Goal: Task Accomplishment & Management: Complete application form

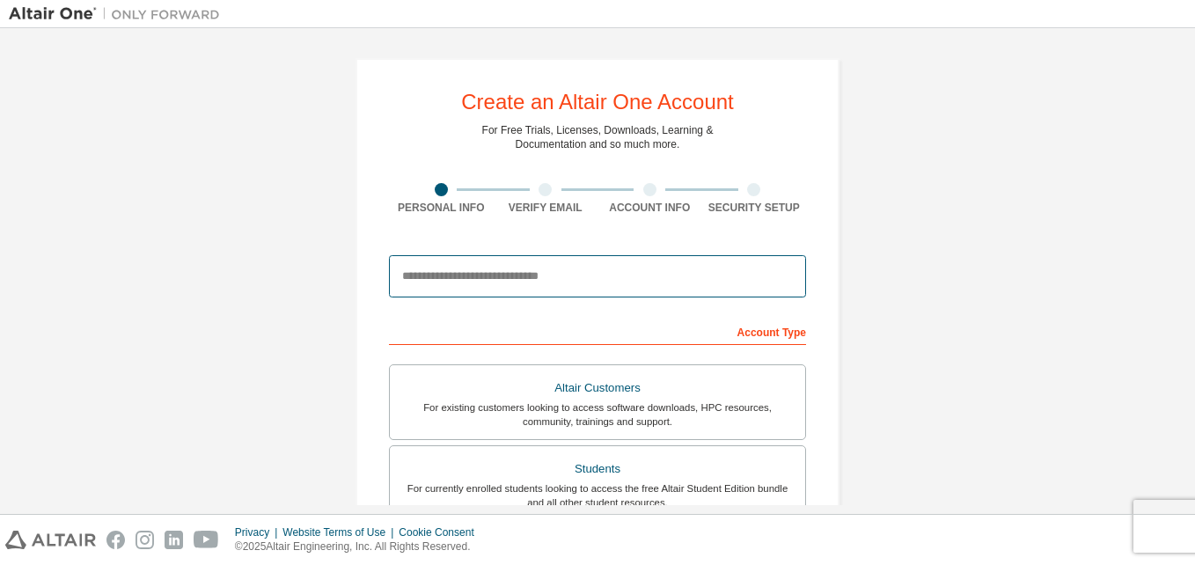
click at [541, 271] on input "email" at bounding box center [597, 276] width 417 height 42
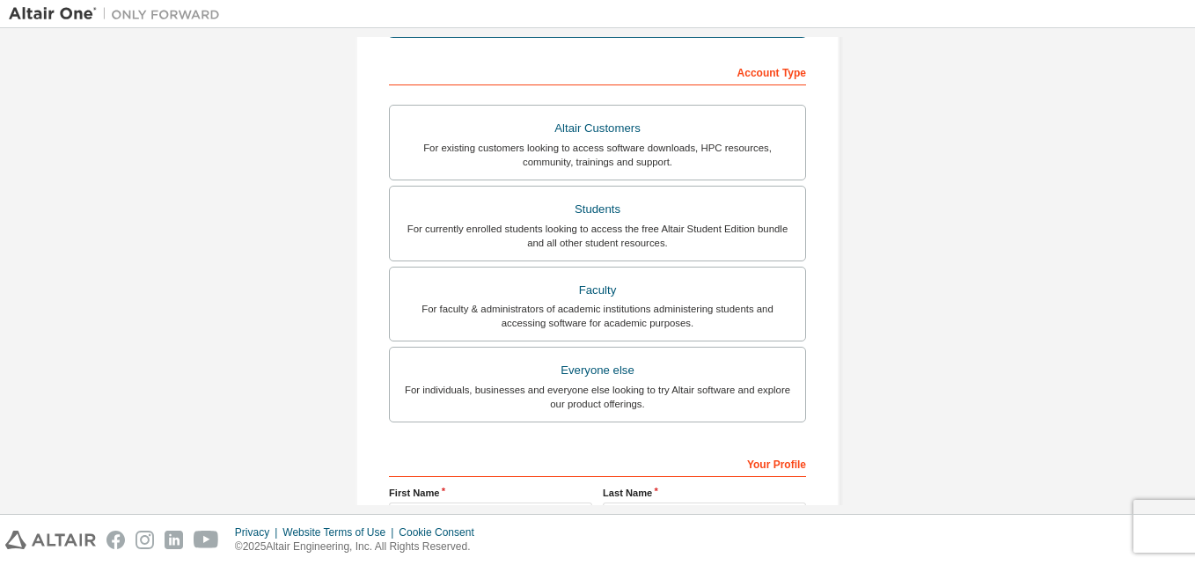
scroll to position [264, 0]
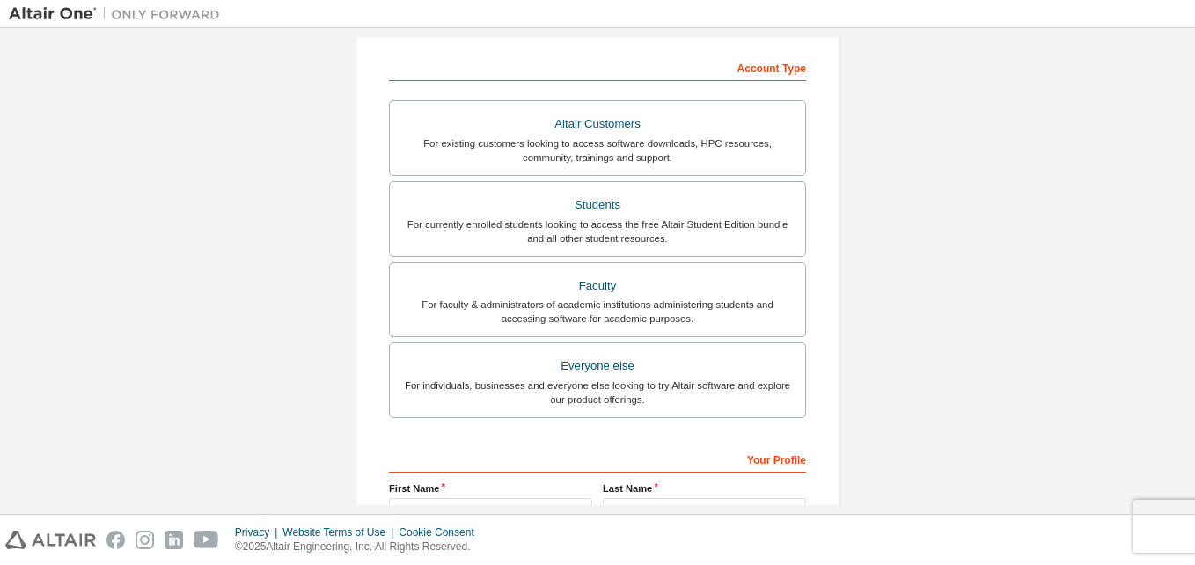
click at [954, 225] on div "Create an Altair One Account For Free Trials, Licenses, Downloads, Learning & D…" at bounding box center [597, 239] width 1177 height 932
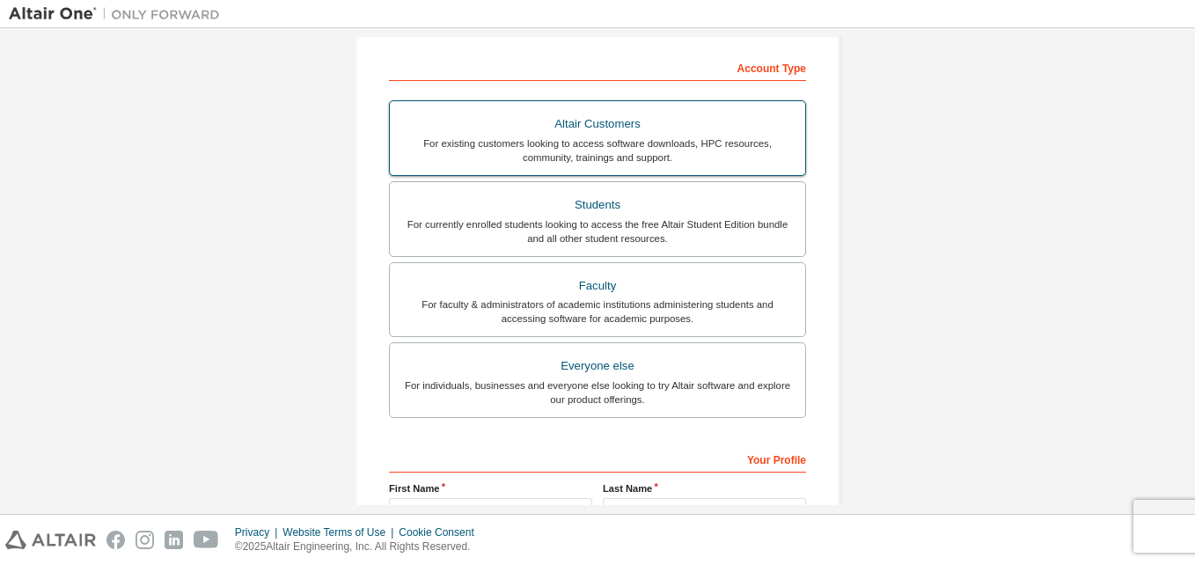
click at [555, 154] on div "For existing customers looking to access software downloads, HPC resources, com…" at bounding box center [597, 150] width 394 height 28
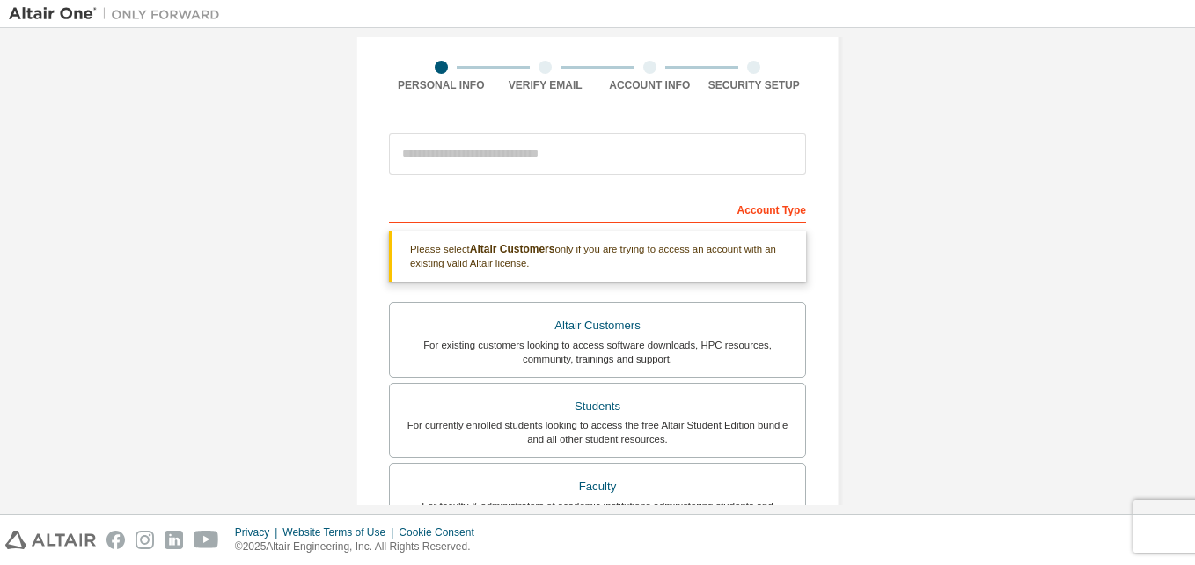
scroll to position [0, 0]
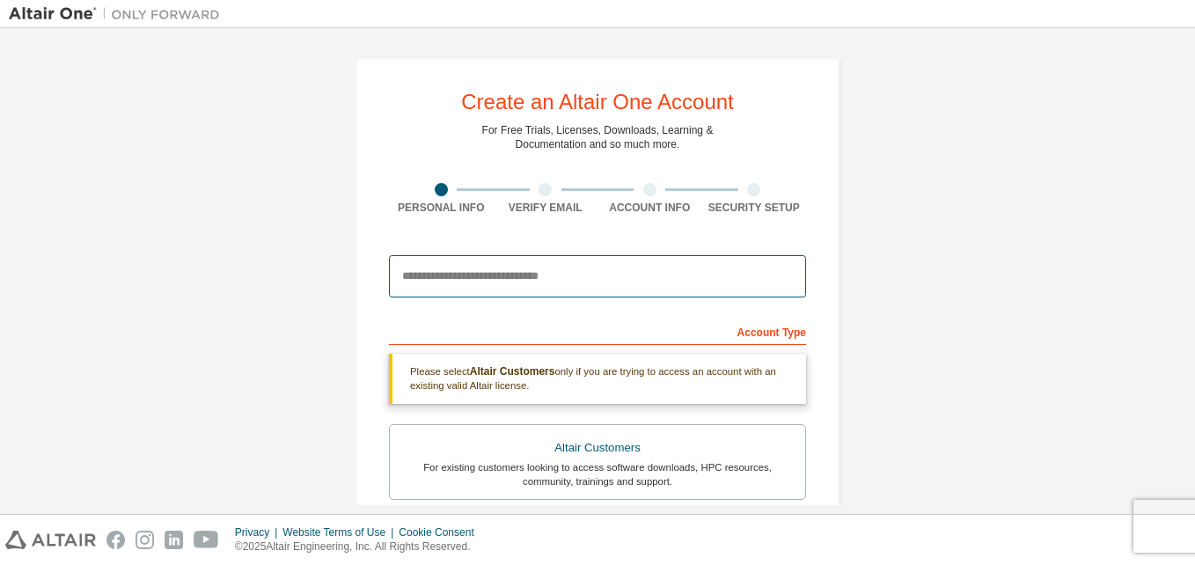
drag, startPoint x: 511, startPoint y: 281, endPoint x: 523, endPoint y: 280, distance: 11.5
click at [511, 280] on input "email" at bounding box center [597, 276] width 417 height 42
paste input "**********"
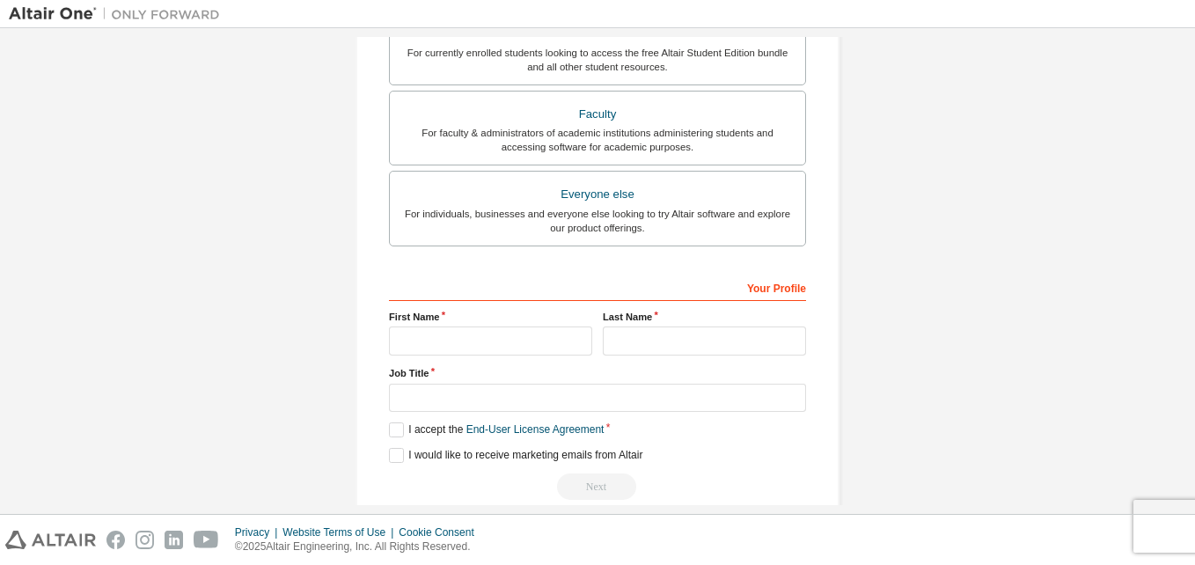
scroll to position [580, 0]
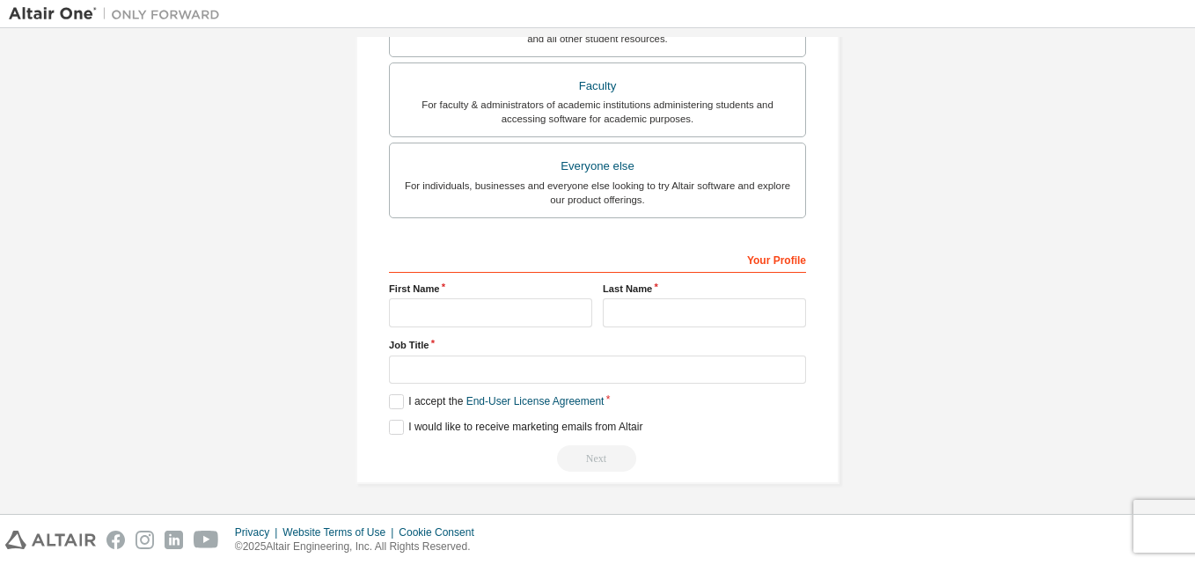
type input "**********"
click at [744, 319] on input "text" at bounding box center [704, 312] width 203 height 29
click at [531, 301] on input "text" at bounding box center [490, 312] width 203 height 29
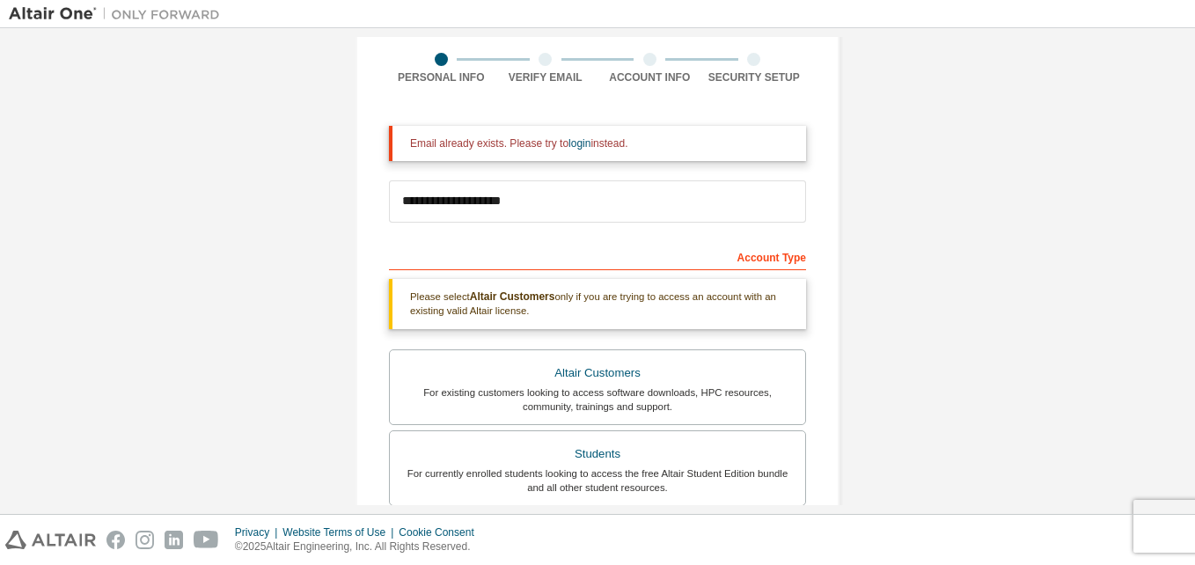
scroll to position [0, 0]
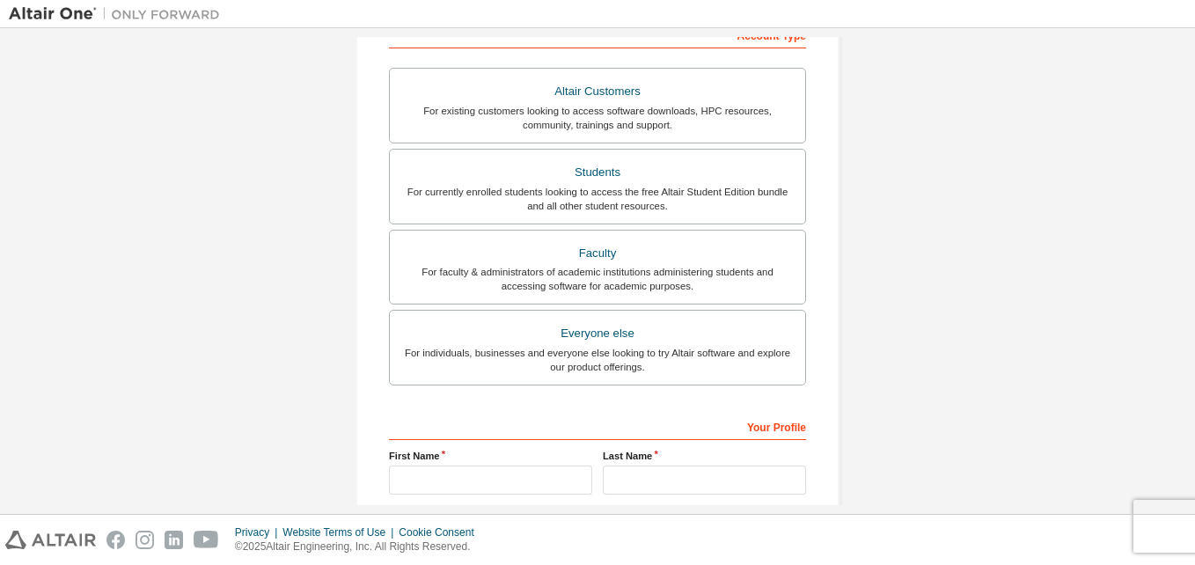
scroll to position [464, 0]
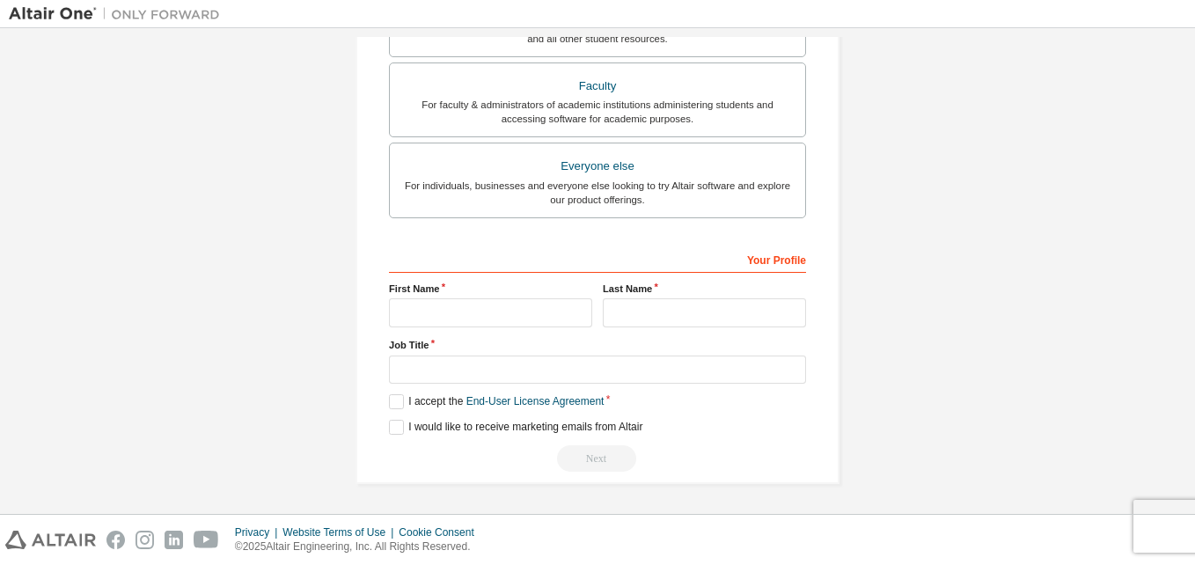
drag, startPoint x: 570, startPoint y: 340, endPoint x: 580, endPoint y: 341, distance: 9.7
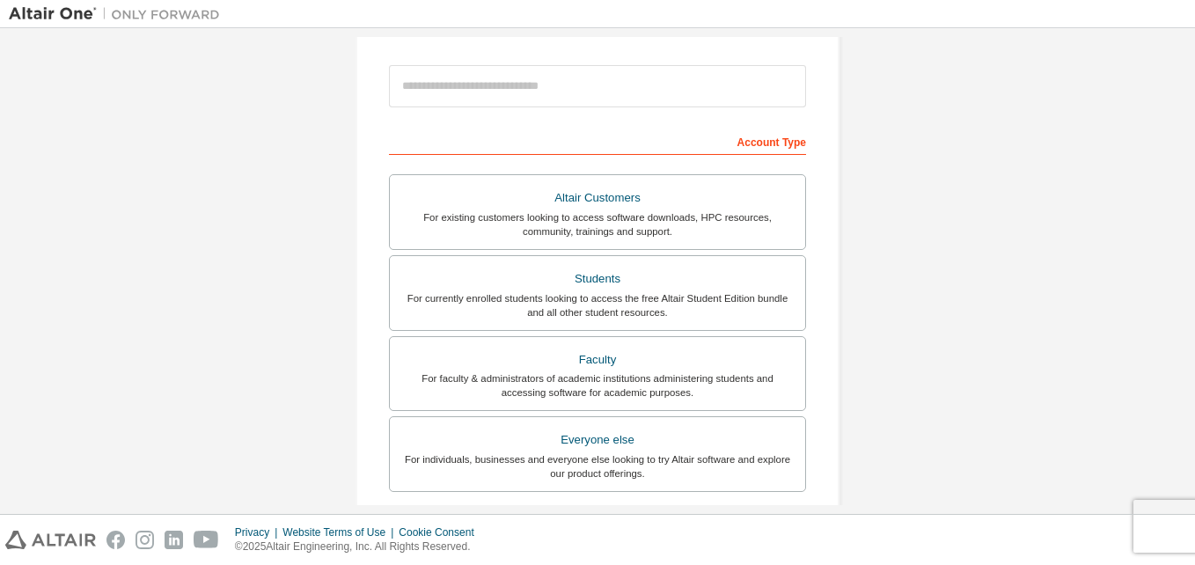
scroll to position [0, 0]
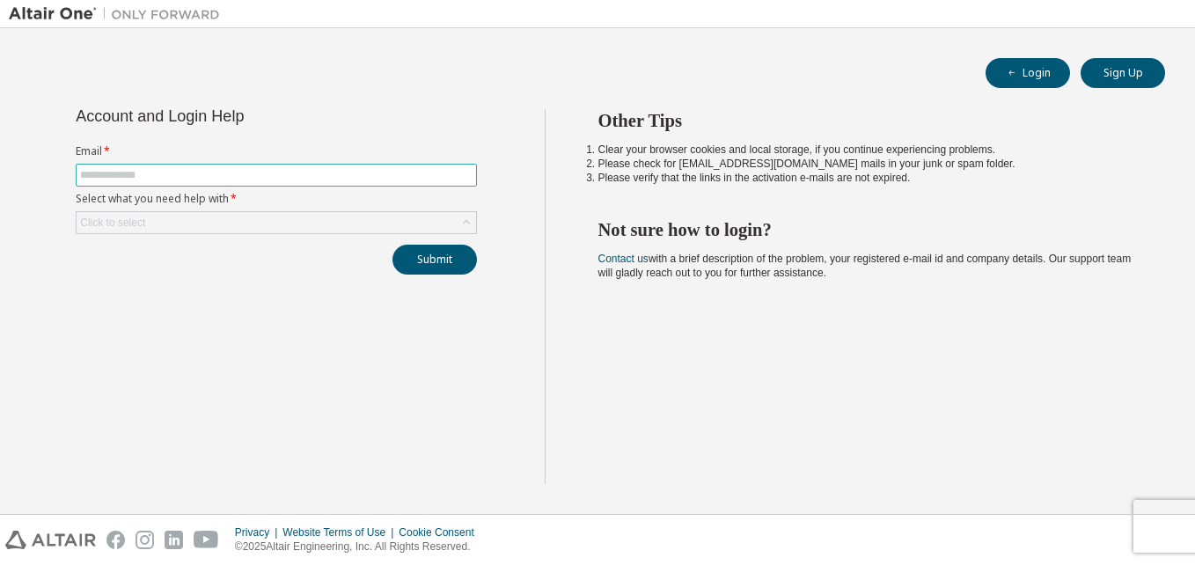
click at [290, 183] on span at bounding box center [276, 175] width 401 height 23
click at [291, 173] on input "text" at bounding box center [276, 175] width 392 height 14
paste input "**********"
type input "**********"
click at [471, 224] on icon at bounding box center [467, 223] width 18 height 18
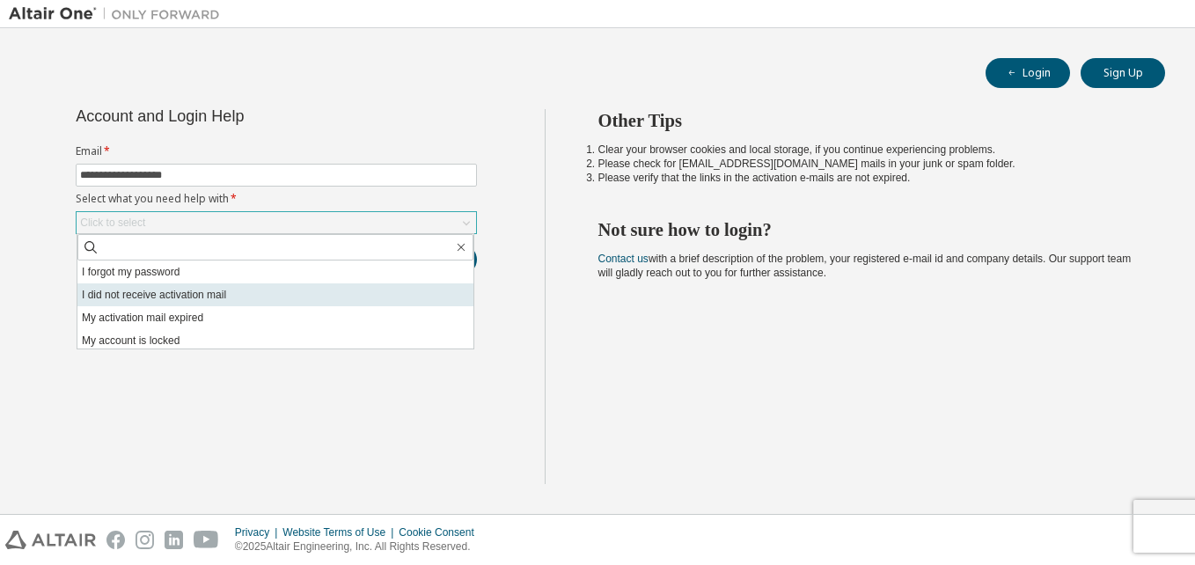
click at [263, 290] on li "I did not receive activation mail" at bounding box center [275, 294] width 396 height 23
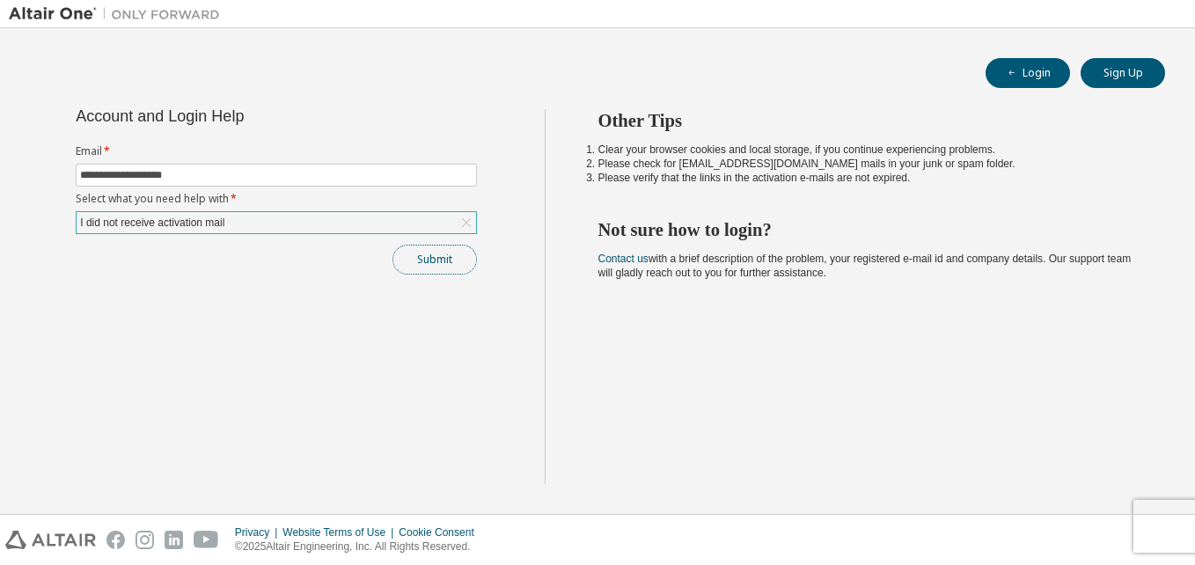
click at [449, 253] on button "Submit" at bounding box center [434, 260] width 84 height 30
